Goal: Navigation & Orientation: Find specific page/section

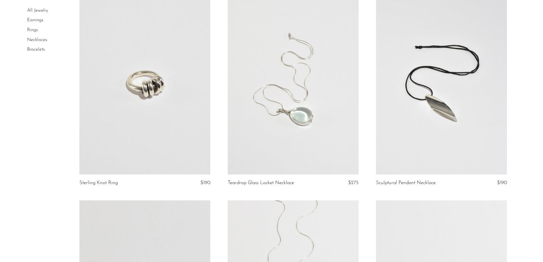
scroll to position [1501, 0]
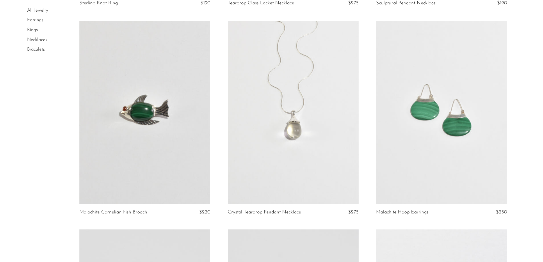
click at [471, 128] on link at bounding box center [441, 112] width 131 height 183
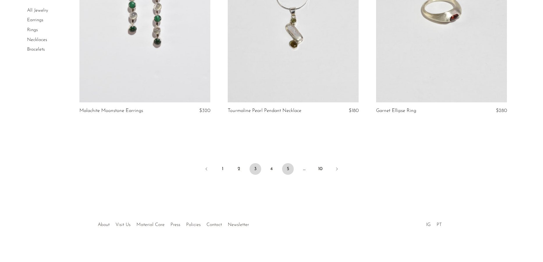
scroll to position [2438, 0]
click at [268, 164] on link "4" at bounding box center [272, 169] width 12 height 12
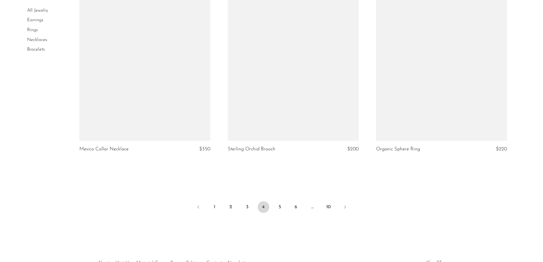
scroll to position [2420, 0]
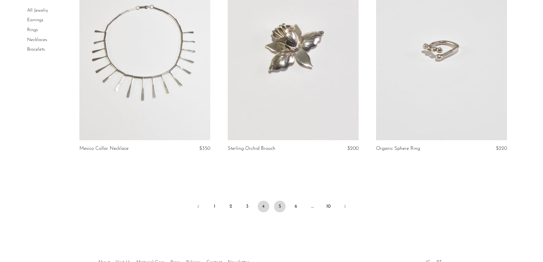
click at [281, 201] on link "5" at bounding box center [280, 207] width 12 height 12
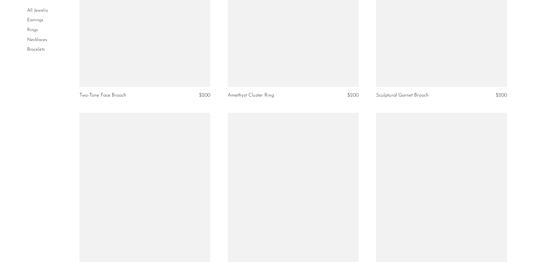
scroll to position [2387, 0]
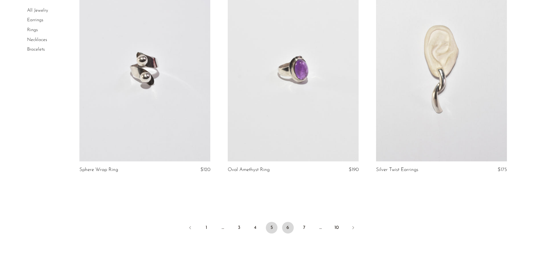
click at [290, 226] on link "6" at bounding box center [288, 228] width 12 height 12
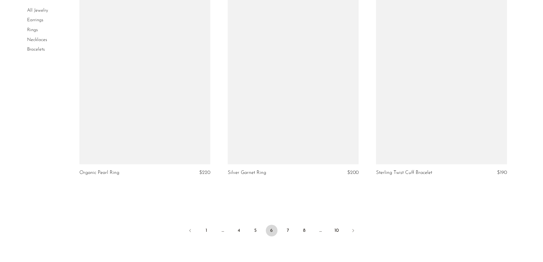
scroll to position [2373, 0]
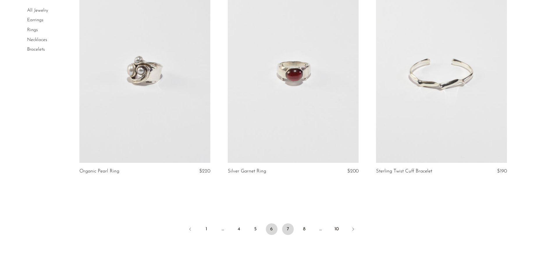
click at [290, 224] on link "7" at bounding box center [288, 229] width 12 height 12
